Goal: Communication & Community: Ask a question

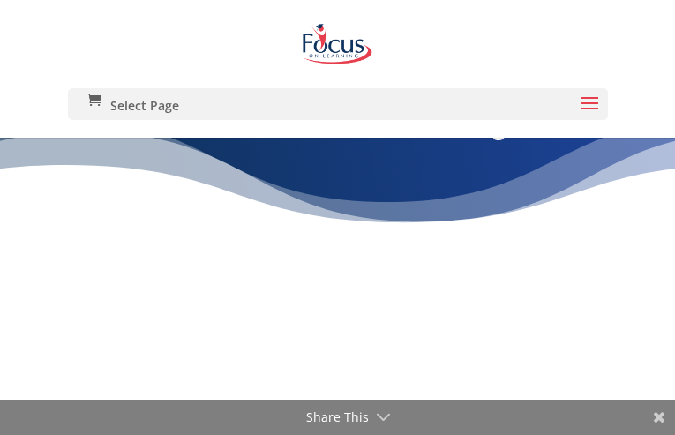
type input "ABfGdkbj"
type input "[EMAIL_ADDRESS][DOMAIN_NAME]"
